Goal: Task Accomplishment & Management: Use online tool/utility

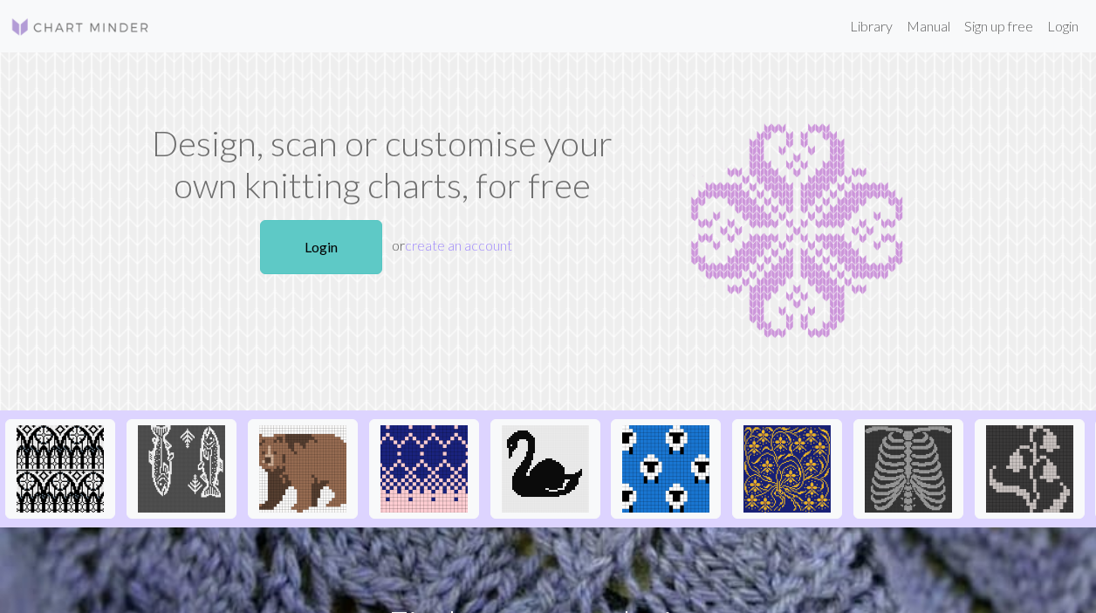
click at [330, 240] on link "Login" at bounding box center [321, 247] width 122 height 54
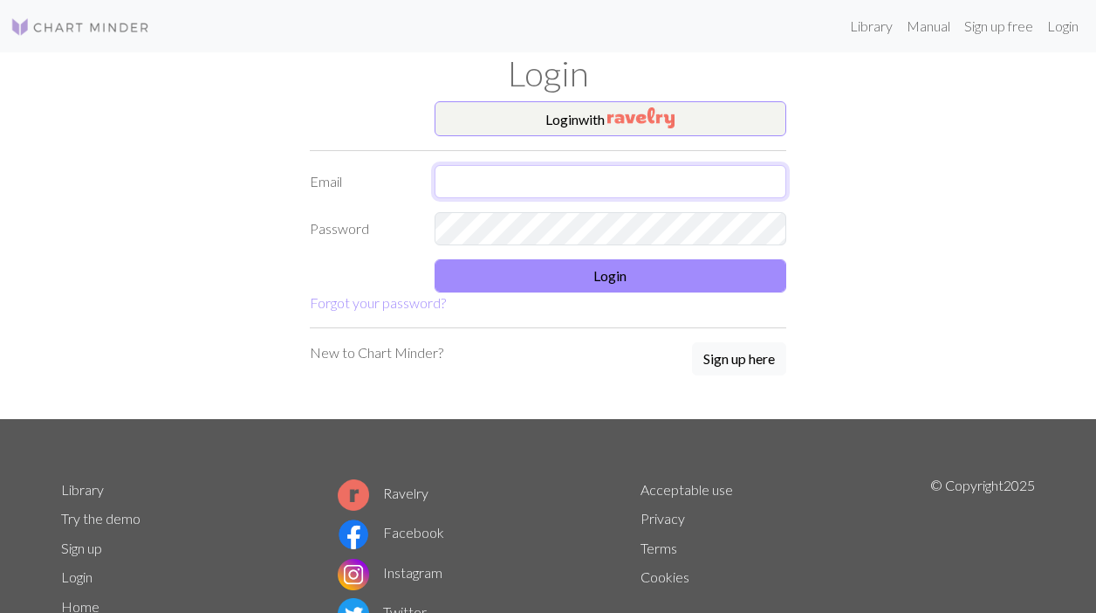
type input "[EMAIL_ADDRESS][DOMAIN_NAME]"
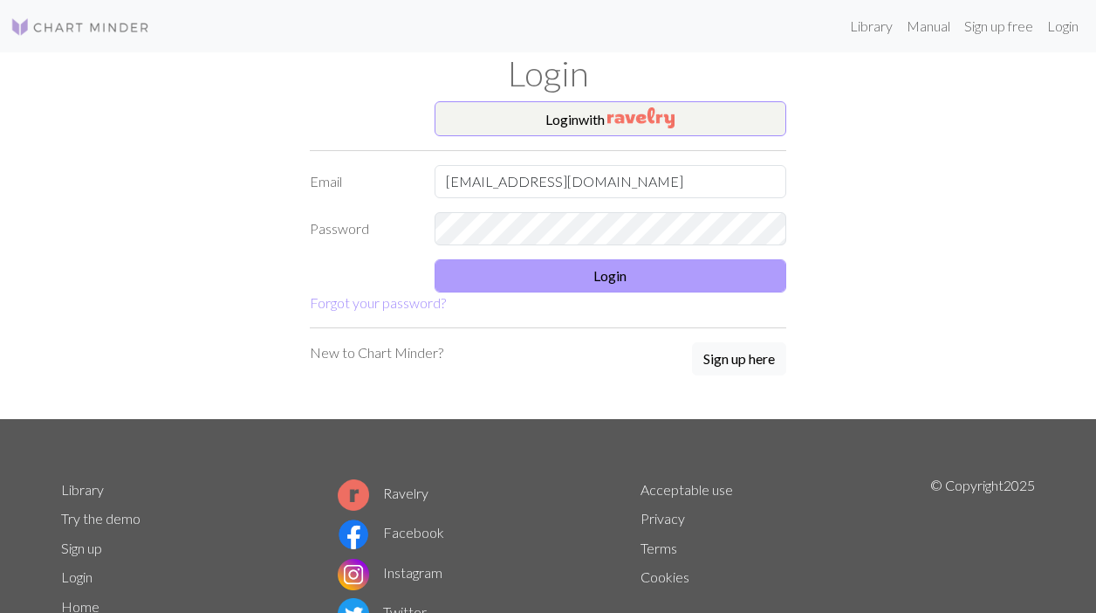
click at [519, 284] on button "Login" at bounding box center [611, 275] width 353 height 33
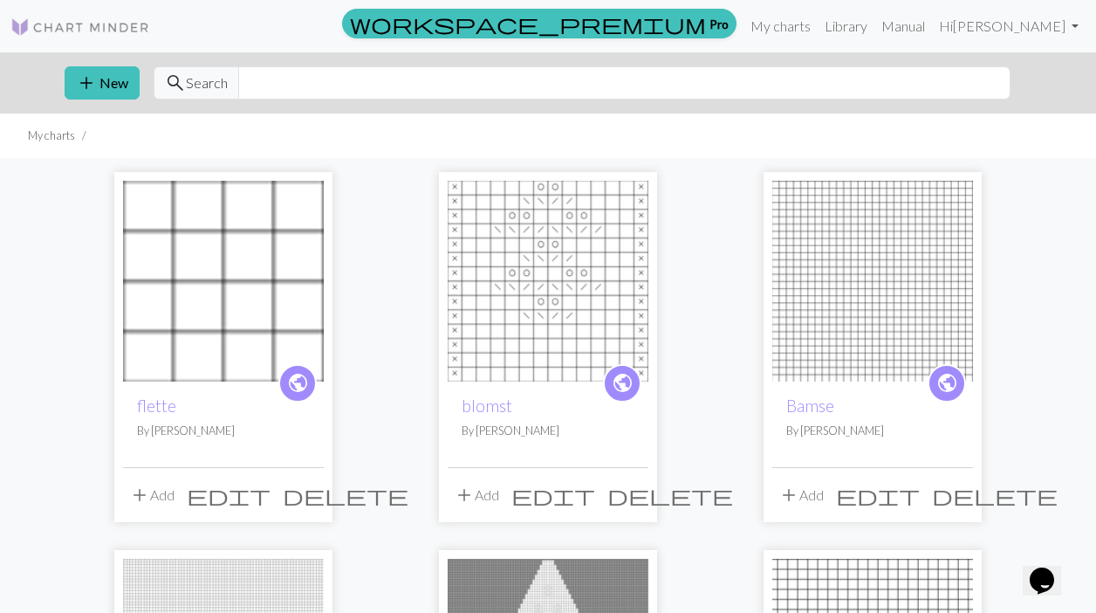
click at [279, 333] on img at bounding box center [223, 281] width 201 height 201
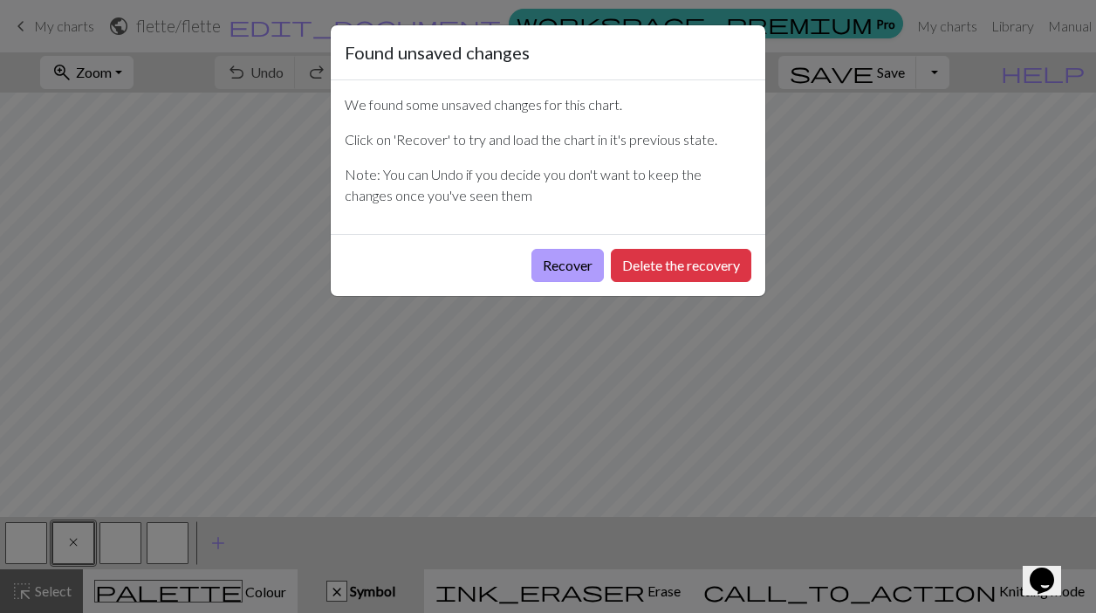
click at [568, 269] on button "Recover" at bounding box center [568, 265] width 72 height 33
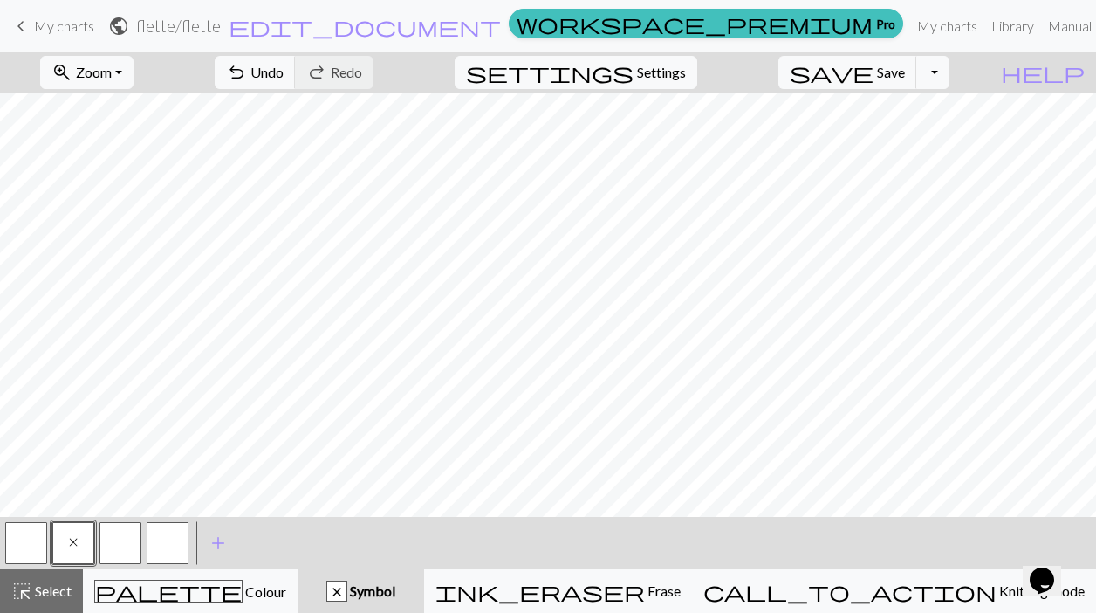
click at [76, 18] on span "My charts" at bounding box center [64, 25] width 60 height 17
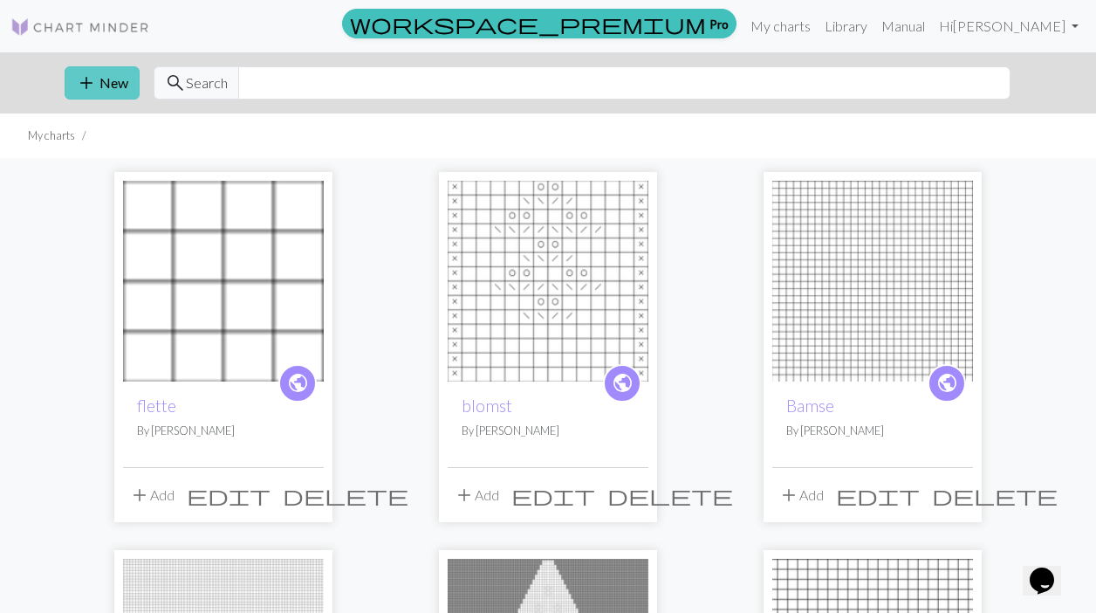
click at [106, 96] on button "add New" at bounding box center [102, 82] width 75 height 33
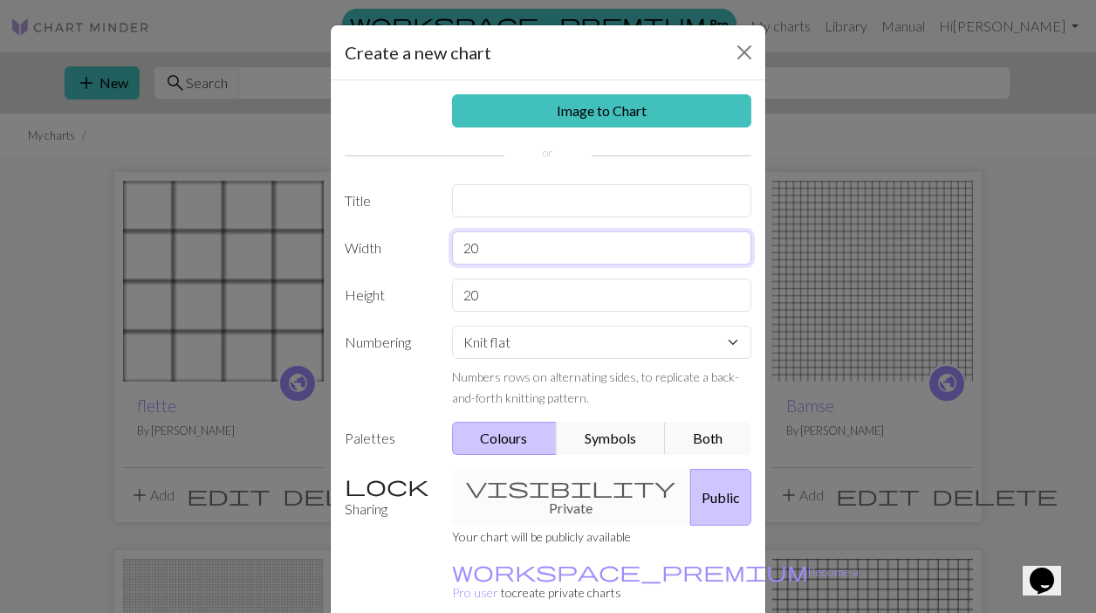
click at [510, 251] on input "20" at bounding box center [602, 247] width 300 height 33
type input "2"
type input "16"
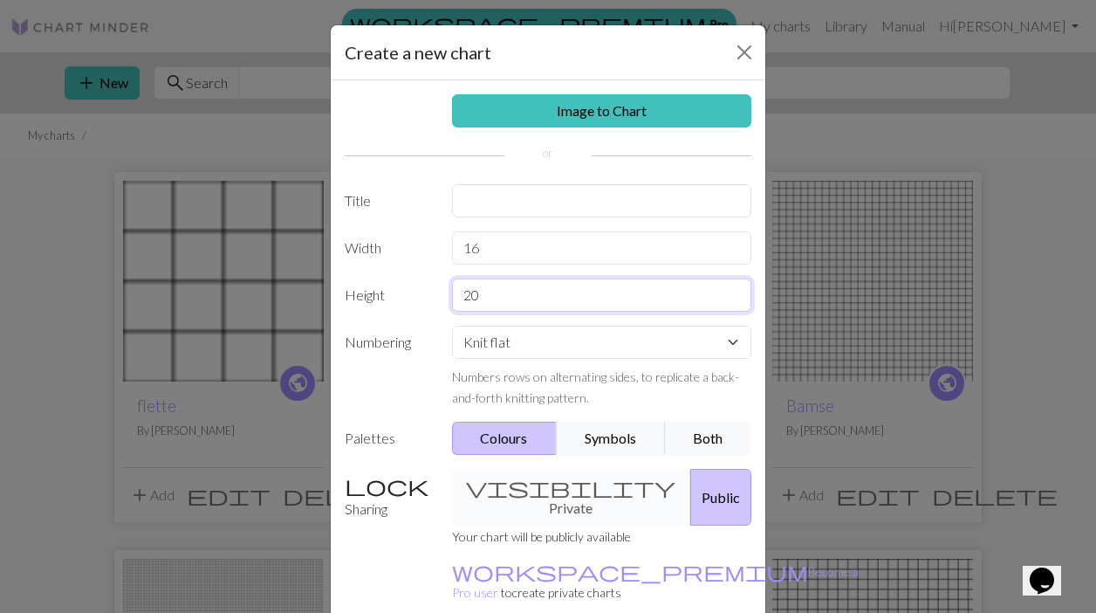
click at [512, 285] on input "20" at bounding box center [602, 294] width 300 height 33
type input "2"
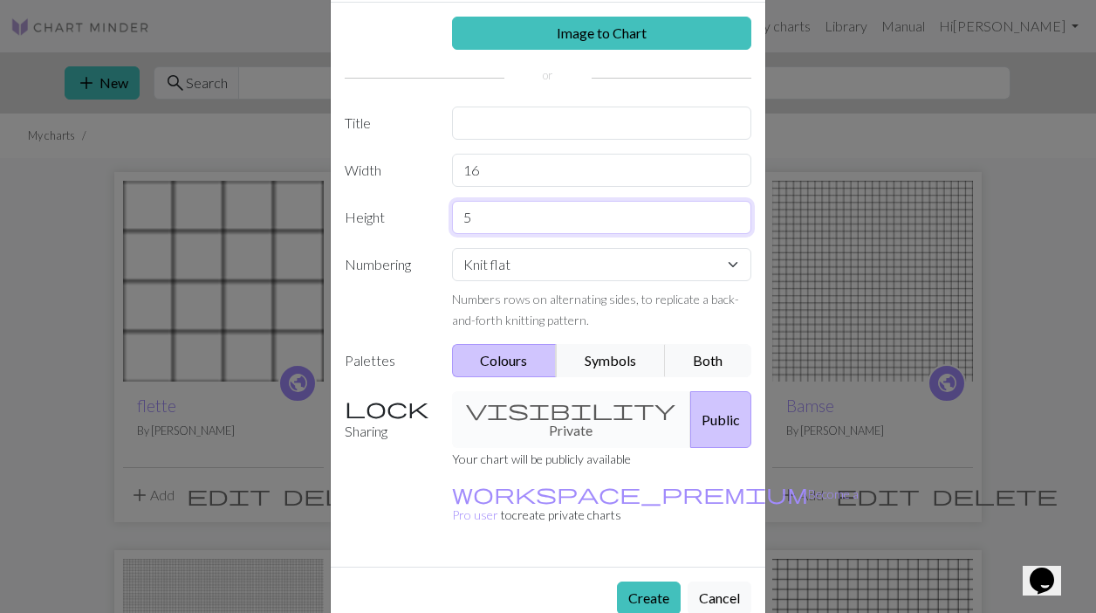
scroll to position [77, 0]
type input "5"
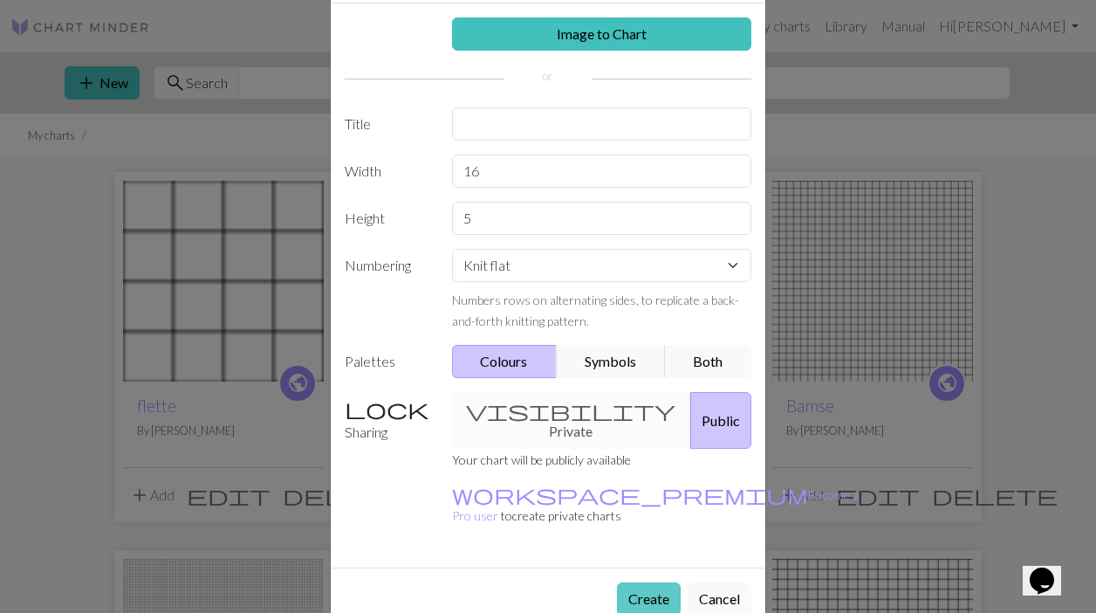
click at [635, 582] on button "Create" at bounding box center [649, 598] width 64 height 33
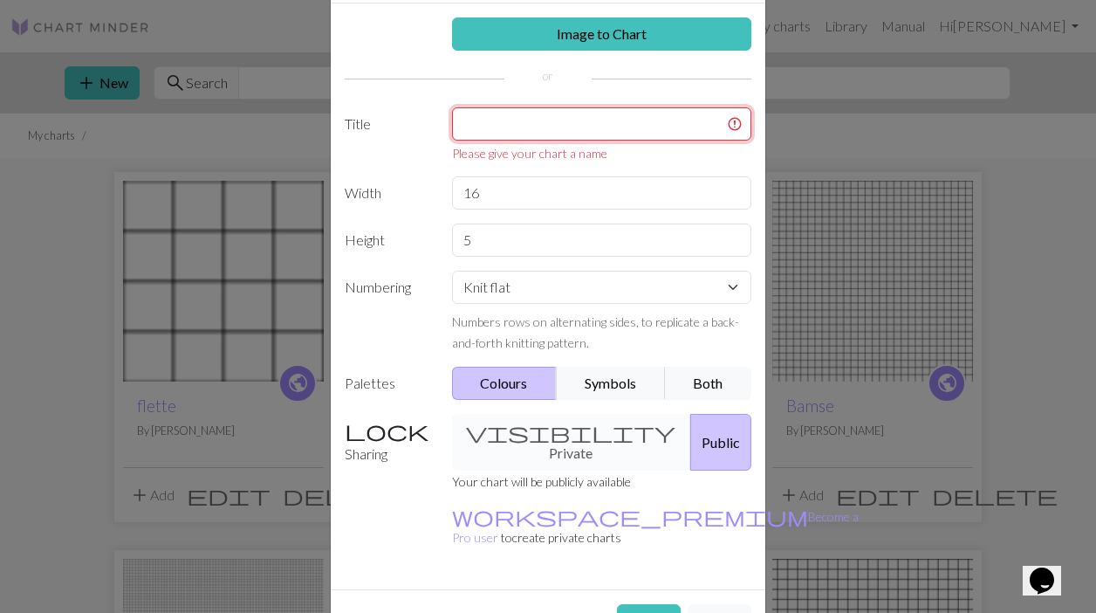
click at [555, 138] on input "text" at bounding box center [602, 123] width 300 height 33
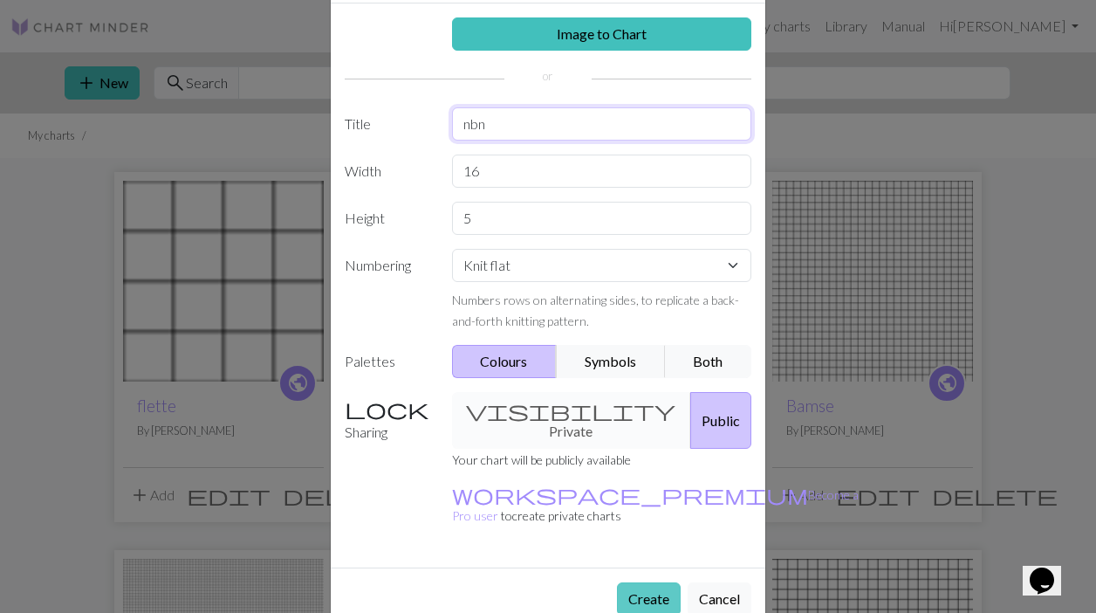
type input "nbn"
click at [649, 582] on button "Create" at bounding box center [649, 598] width 64 height 33
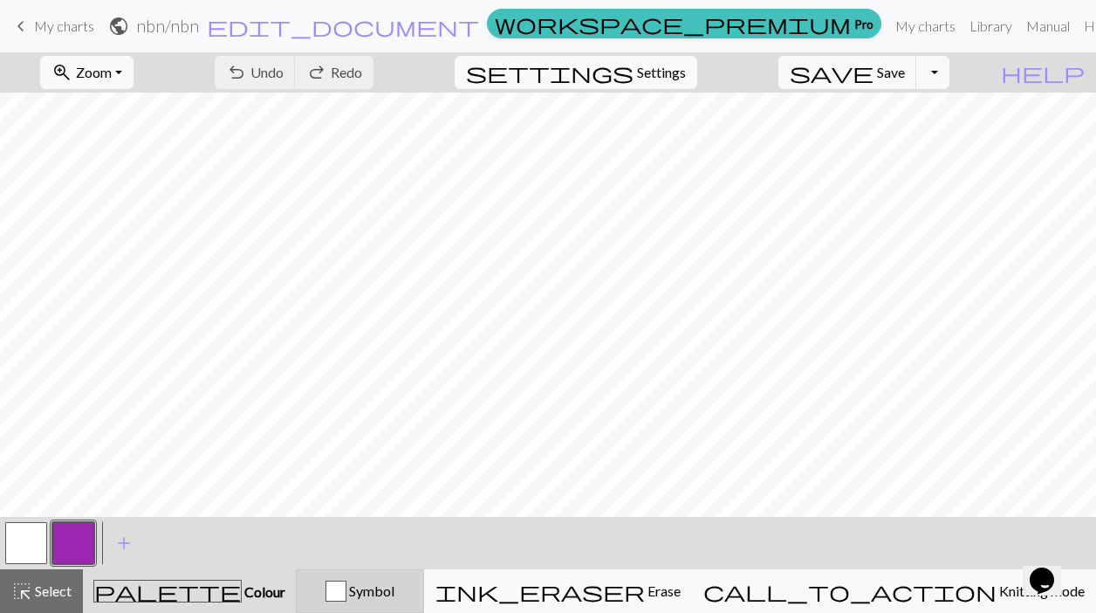
click at [347, 601] on div "button" at bounding box center [336, 590] width 21 height 21
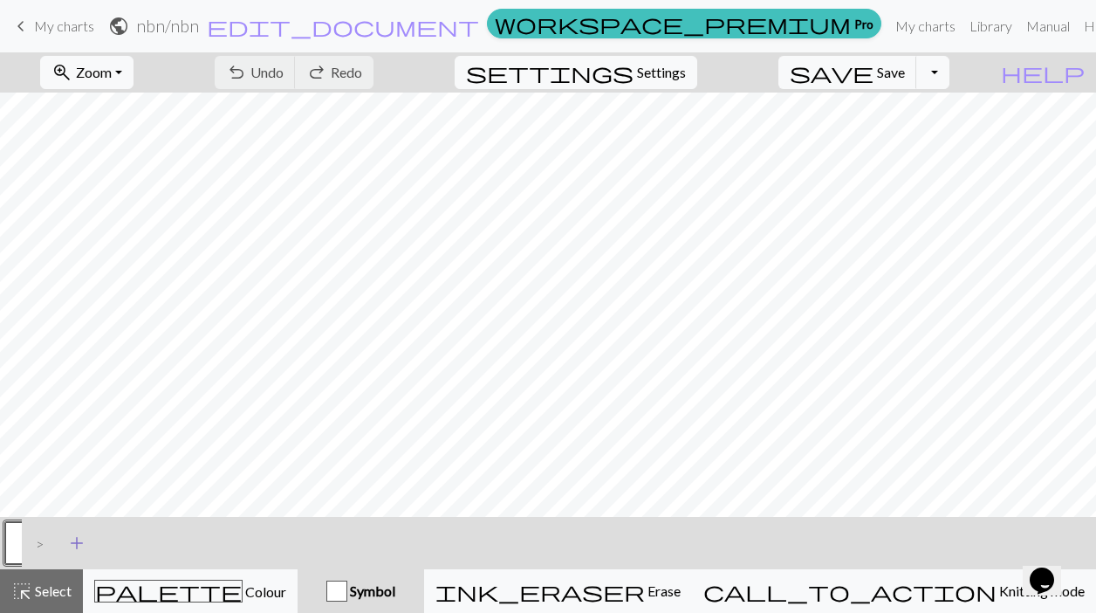
click at [73, 545] on span "add" at bounding box center [76, 543] width 21 height 24
click at [81, 539] on button "button" at bounding box center [73, 543] width 42 height 42
click at [50, 588] on span "Select" at bounding box center [51, 590] width 39 height 17
click at [74, 541] on button "button" at bounding box center [73, 543] width 42 height 42
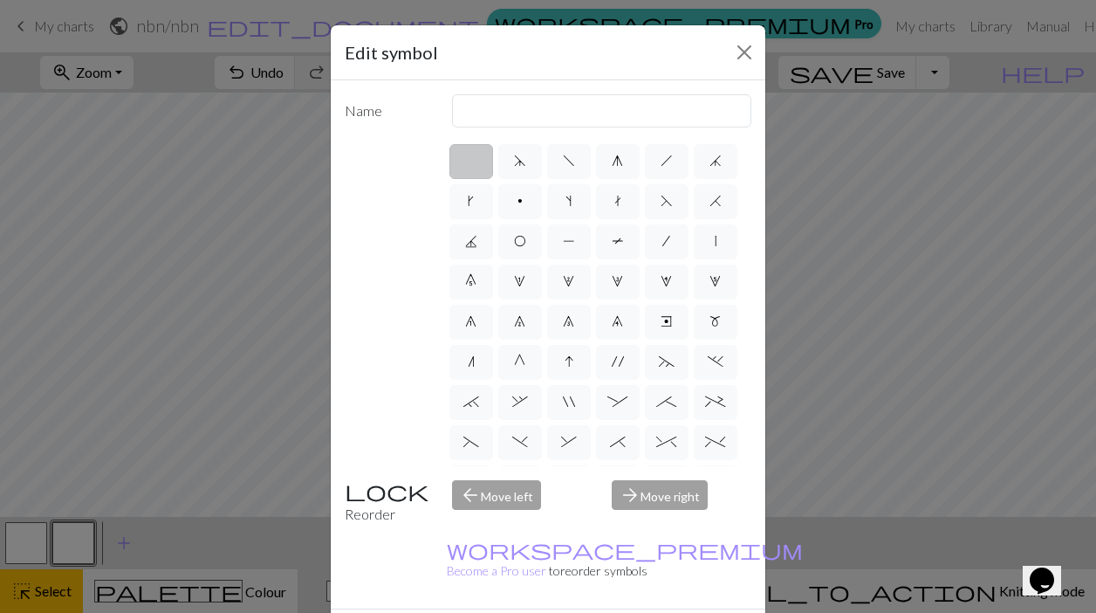
click at [640, 497] on div "arrow_forward Move right" at bounding box center [681, 502] width 161 height 45
click at [677, 498] on div "arrow_forward Move right" at bounding box center [681, 502] width 161 height 45
click at [529, 498] on div "arrow_back Move left" at bounding box center [522, 502] width 161 height 45
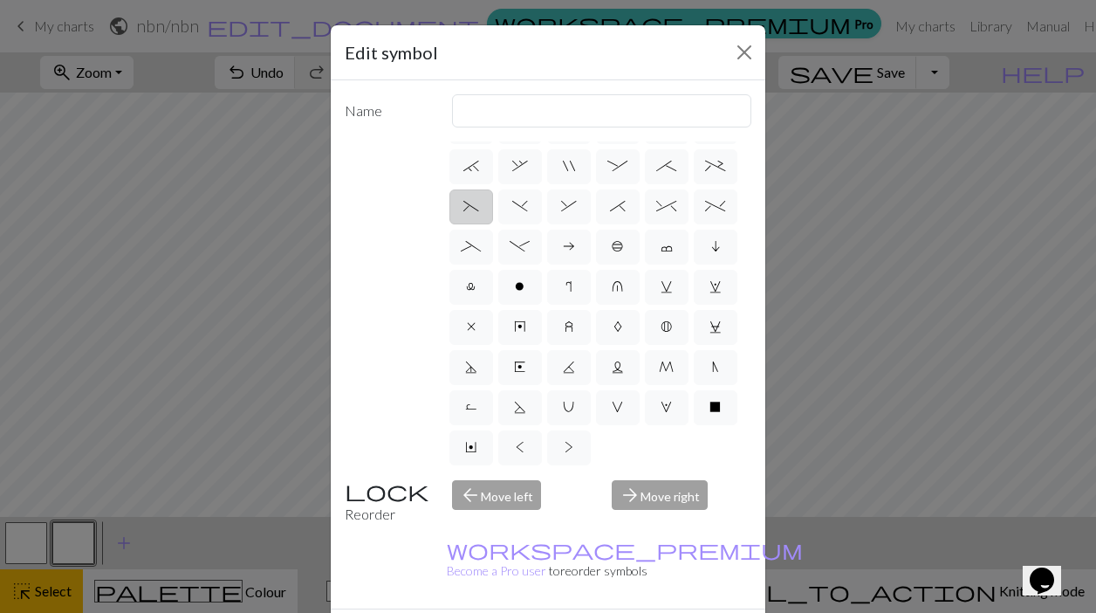
scroll to position [237, 0]
click at [479, 334] on label "x" at bounding box center [472, 326] width 44 height 35
click at [478, 552] on input "x" at bounding box center [472, 557] width 11 height 11
radio input "true"
type input "no stitch"
